Goal: Use online tool/utility: Utilize a website feature to perform a specific function

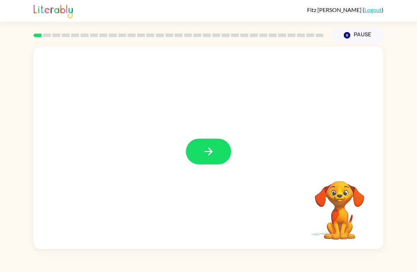
click at [212, 147] on icon "button" at bounding box center [209, 152] width 12 height 12
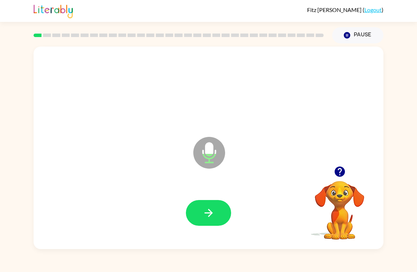
click at [204, 197] on div at bounding box center [209, 213] width 336 height 58
click at [219, 211] on button "button" at bounding box center [208, 213] width 45 height 26
click at [219, 207] on button "button" at bounding box center [208, 213] width 45 height 26
click at [213, 207] on icon "button" at bounding box center [209, 213] width 12 height 12
click at [342, 165] on button "button" at bounding box center [340, 172] width 18 height 18
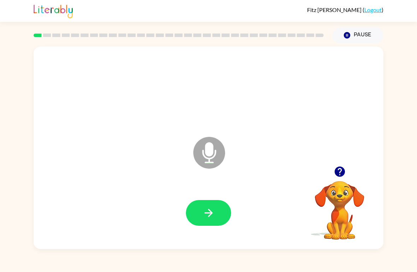
click at [224, 209] on button "button" at bounding box center [208, 213] width 45 height 26
click at [215, 201] on button "button" at bounding box center [208, 213] width 45 height 26
click at [211, 216] on icon "button" at bounding box center [209, 213] width 12 height 12
click at [207, 209] on icon "button" at bounding box center [209, 213] width 12 height 12
click at [214, 209] on icon "button" at bounding box center [209, 213] width 12 height 12
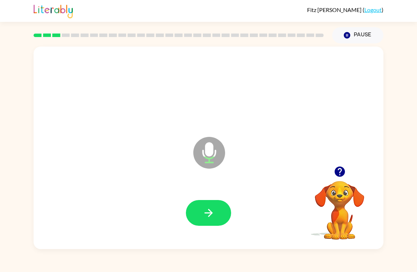
click at [209, 209] on icon "button" at bounding box center [209, 213] width 12 height 12
click at [341, 187] on video "Your browser must support playing .mp4 files to use Literably. Please try using…" at bounding box center [339, 205] width 71 height 71
click at [338, 166] on button "button" at bounding box center [340, 172] width 18 height 18
click at [223, 209] on button "button" at bounding box center [208, 213] width 45 height 26
click at [204, 217] on icon "button" at bounding box center [209, 213] width 12 height 12
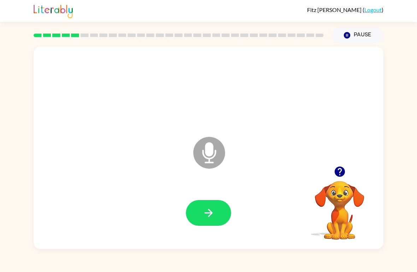
click at [218, 217] on button "button" at bounding box center [208, 213] width 45 height 26
click at [344, 173] on icon "button" at bounding box center [339, 172] width 10 height 10
click at [210, 217] on icon "button" at bounding box center [208, 213] width 8 height 8
click at [208, 210] on icon "button" at bounding box center [209, 213] width 12 height 12
click at [201, 217] on button "button" at bounding box center [208, 213] width 45 height 26
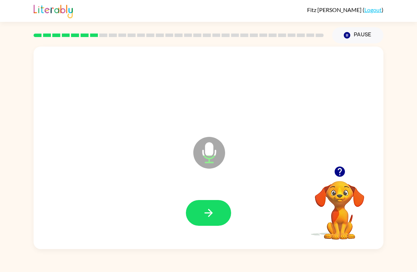
click at [348, 164] on div at bounding box center [339, 172] width 71 height 18
click at [334, 178] on button "button" at bounding box center [340, 172] width 18 height 18
click at [225, 222] on button "button" at bounding box center [208, 213] width 45 height 26
click at [211, 224] on button "button" at bounding box center [208, 213] width 45 height 26
click at [199, 212] on button "button" at bounding box center [208, 213] width 45 height 26
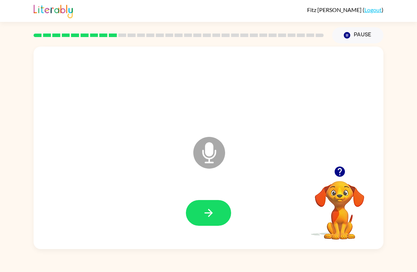
click at [204, 209] on icon "button" at bounding box center [209, 213] width 12 height 12
click at [206, 209] on icon "button" at bounding box center [209, 213] width 12 height 12
click at [218, 209] on button "button" at bounding box center [208, 213] width 45 height 26
click at [201, 233] on div at bounding box center [209, 213] width 336 height 58
click at [209, 222] on button "button" at bounding box center [208, 213] width 45 height 26
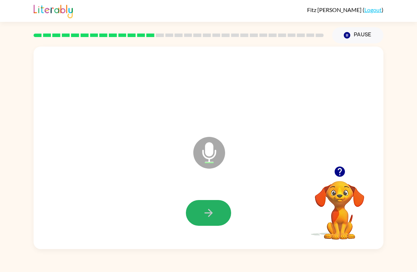
click at [208, 222] on button "button" at bounding box center [208, 213] width 45 height 26
click at [216, 216] on button "button" at bounding box center [208, 213] width 45 height 26
click at [346, 168] on button "button" at bounding box center [340, 172] width 18 height 18
click at [214, 221] on button "button" at bounding box center [208, 213] width 45 height 26
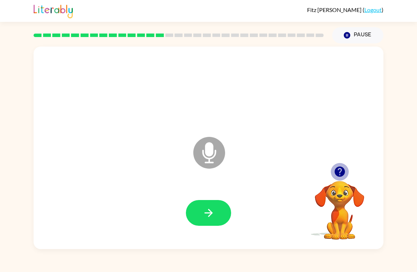
click at [344, 172] on icon "button" at bounding box center [339, 172] width 10 height 10
click at [213, 221] on button "button" at bounding box center [208, 213] width 45 height 26
click at [209, 216] on icon "button" at bounding box center [208, 213] width 8 height 8
click at [199, 224] on button "button" at bounding box center [208, 213] width 45 height 26
click at [208, 213] on icon "button" at bounding box center [208, 213] width 8 height 8
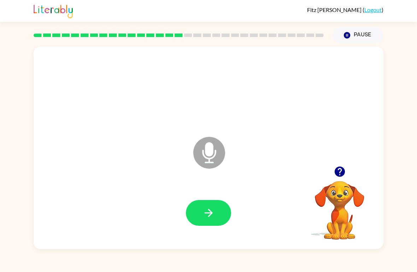
click at [214, 215] on icon "button" at bounding box center [209, 213] width 12 height 12
click at [214, 204] on button "button" at bounding box center [208, 213] width 45 height 26
click at [212, 217] on icon "button" at bounding box center [209, 213] width 12 height 12
click at [207, 217] on icon "button" at bounding box center [209, 213] width 12 height 12
click at [212, 218] on icon "button" at bounding box center [209, 213] width 12 height 12
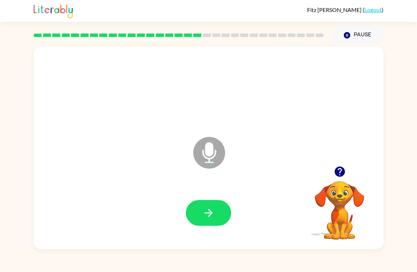
click at [215, 213] on icon "button" at bounding box center [209, 213] width 12 height 12
click at [217, 217] on button "button" at bounding box center [208, 213] width 45 height 26
click at [219, 216] on button "button" at bounding box center [208, 213] width 45 height 26
click at [213, 209] on icon "button" at bounding box center [209, 213] width 12 height 12
click at [215, 224] on button "button" at bounding box center [208, 213] width 45 height 26
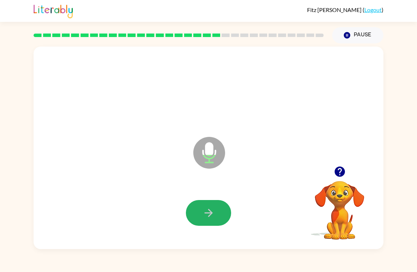
click at [210, 207] on button "button" at bounding box center [208, 213] width 45 height 26
click at [213, 219] on icon "button" at bounding box center [209, 213] width 12 height 12
click at [208, 207] on button "button" at bounding box center [208, 213] width 45 height 26
click at [215, 211] on icon "button" at bounding box center [209, 213] width 12 height 12
click at [213, 214] on icon "button" at bounding box center [209, 213] width 12 height 12
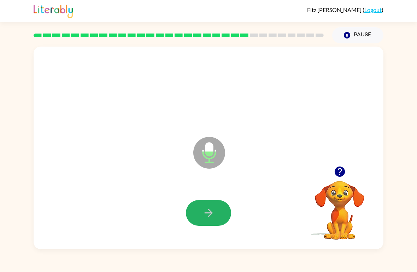
click at [219, 215] on button "button" at bounding box center [208, 213] width 45 height 26
click at [216, 213] on button "button" at bounding box center [208, 213] width 45 height 26
click at [219, 216] on button "button" at bounding box center [208, 213] width 45 height 26
click at [210, 220] on button "button" at bounding box center [208, 213] width 45 height 26
click at [222, 226] on button "button" at bounding box center [208, 213] width 45 height 26
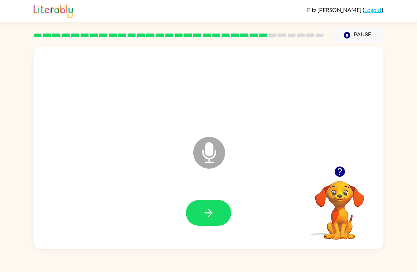
click at [216, 216] on button "button" at bounding box center [208, 213] width 45 height 26
click at [215, 216] on button "button" at bounding box center [208, 213] width 45 height 26
click at [210, 210] on icon "button" at bounding box center [209, 213] width 12 height 12
click at [214, 221] on button "button" at bounding box center [208, 213] width 45 height 26
click at [215, 210] on icon "button" at bounding box center [209, 213] width 12 height 12
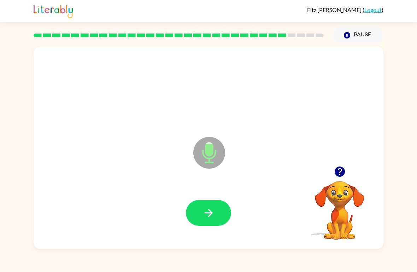
click at [208, 215] on icon "button" at bounding box center [209, 213] width 12 height 12
click at [338, 170] on icon "button" at bounding box center [340, 172] width 12 height 12
click at [338, 184] on video "Your browser must support playing .mp4 files to use Literably. Please try using…" at bounding box center [339, 205] width 71 height 71
click at [341, 179] on button "button" at bounding box center [340, 172] width 18 height 18
click at [221, 210] on button "button" at bounding box center [208, 213] width 45 height 26
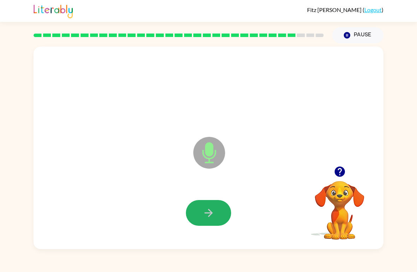
click at [211, 201] on button "button" at bounding box center [208, 213] width 45 height 26
click at [219, 214] on button "button" at bounding box center [208, 213] width 45 height 26
click at [215, 216] on button "button" at bounding box center [208, 213] width 45 height 26
click at [200, 215] on button "button" at bounding box center [208, 213] width 45 height 26
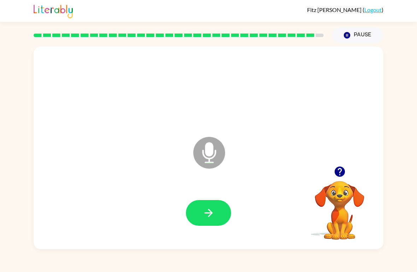
click at [340, 173] on icon "button" at bounding box center [340, 172] width 12 height 12
click at [338, 168] on icon "button" at bounding box center [339, 172] width 10 height 10
click at [338, 168] on div "Microphone The Microphone is here when it is your turn to talk" at bounding box center [209, 148] width 350 height 203
click at [337, 179] on video "Your browser must support playing .mp4 files to use Literably. Please try using…" at bounding box center [339, 205] width 71 height 71
click at [348, 211] on video "Your browser must support playing .mp4 files to use Literably. Please try using…" at bounding box center [339, 205] width 71 height 71
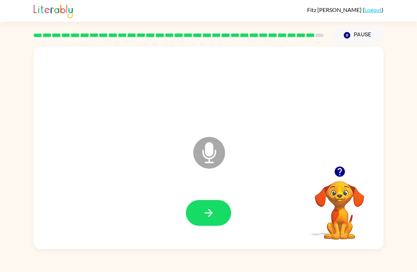
click at [228, 218] on button "button" at bounding box center [208, 213] width 45 height 26
